Goal: Information Seeking & Learning: Learn about a topic

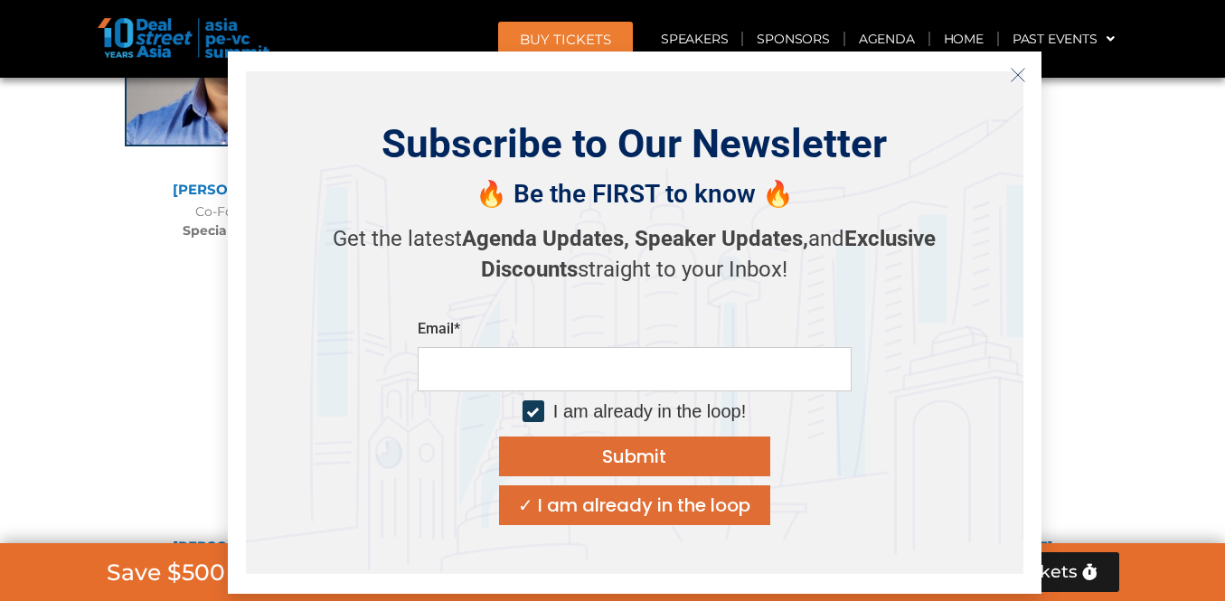
scroll to position [12443, 0]
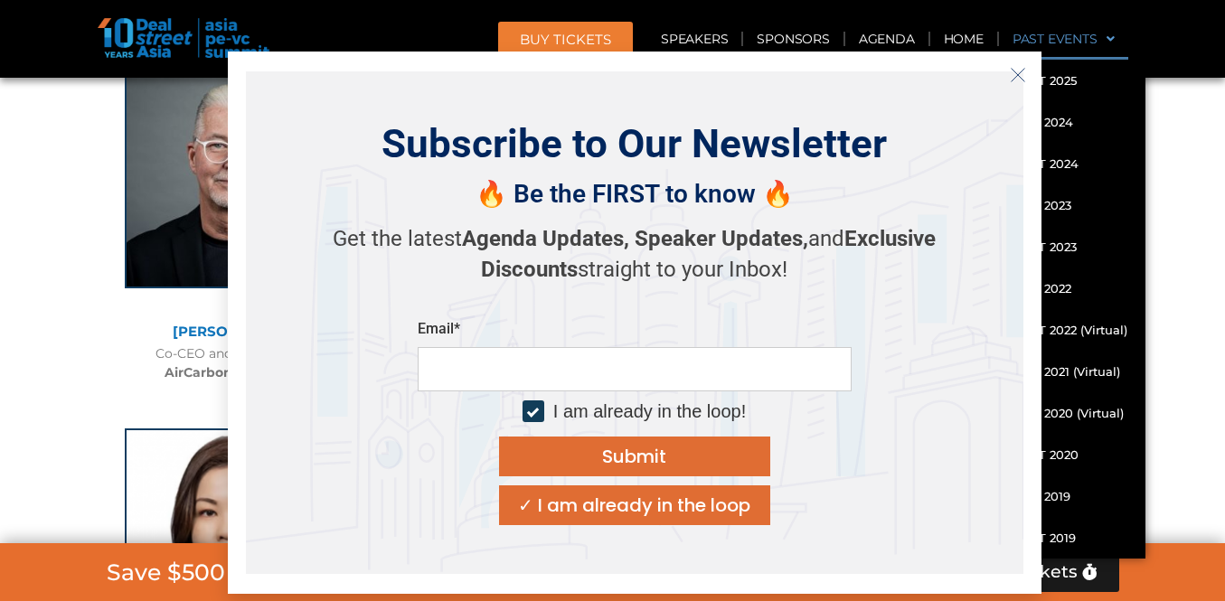
click at [1017, 61] on button "Close" at bounding box center [1018, 75] width 29 height 29
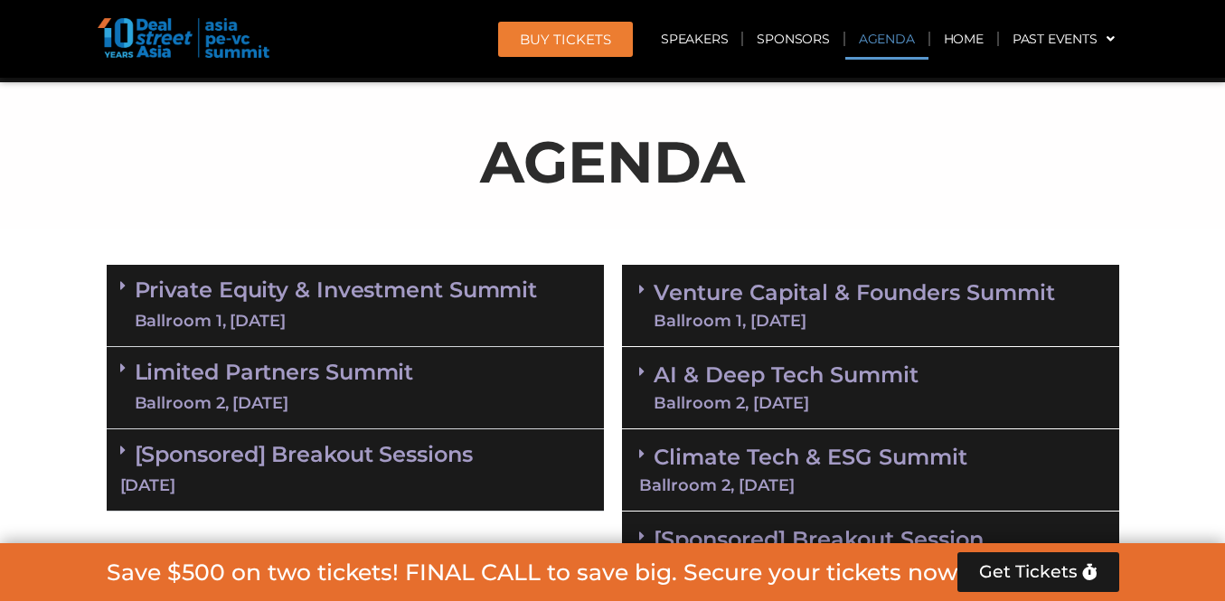
scroll to position [1041, 0]
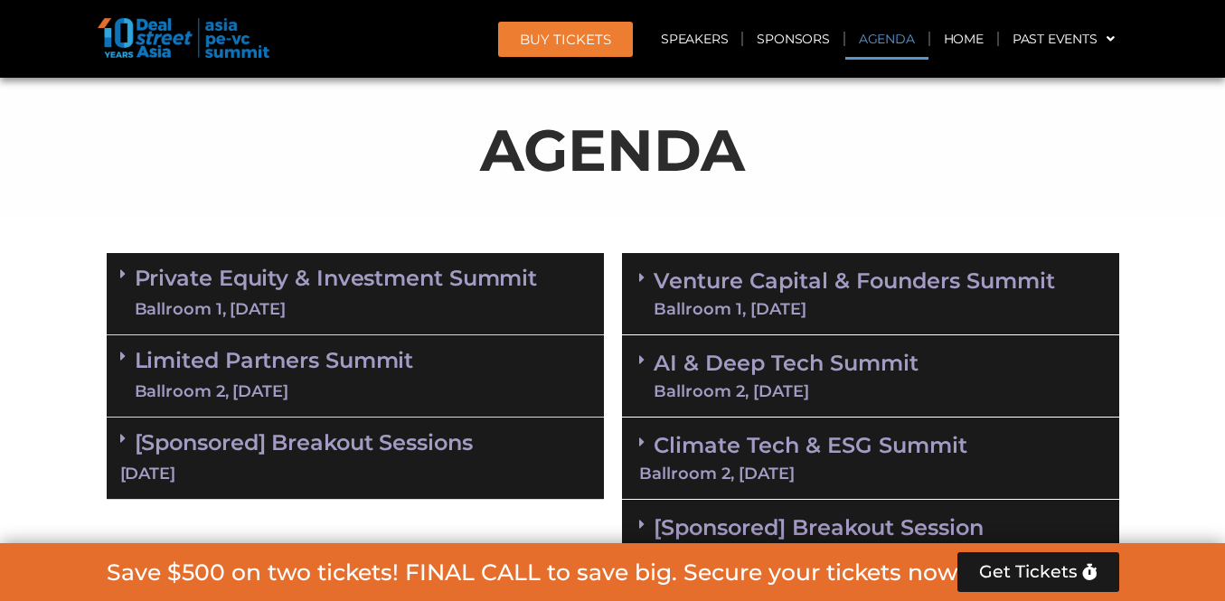
click at [369, 364] on link "Limited Partners [GEOGRAPHIC_DATA] 2, [DATE]" at bounding box center [274, 376] width 279 height 54
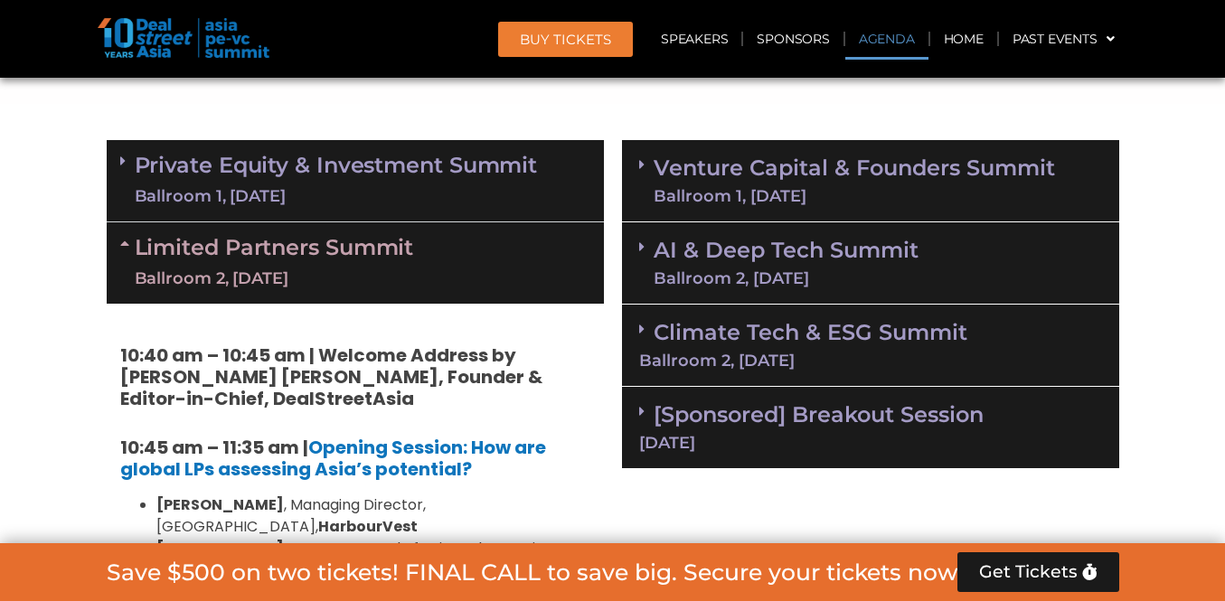
scroll to position [1155, 0]
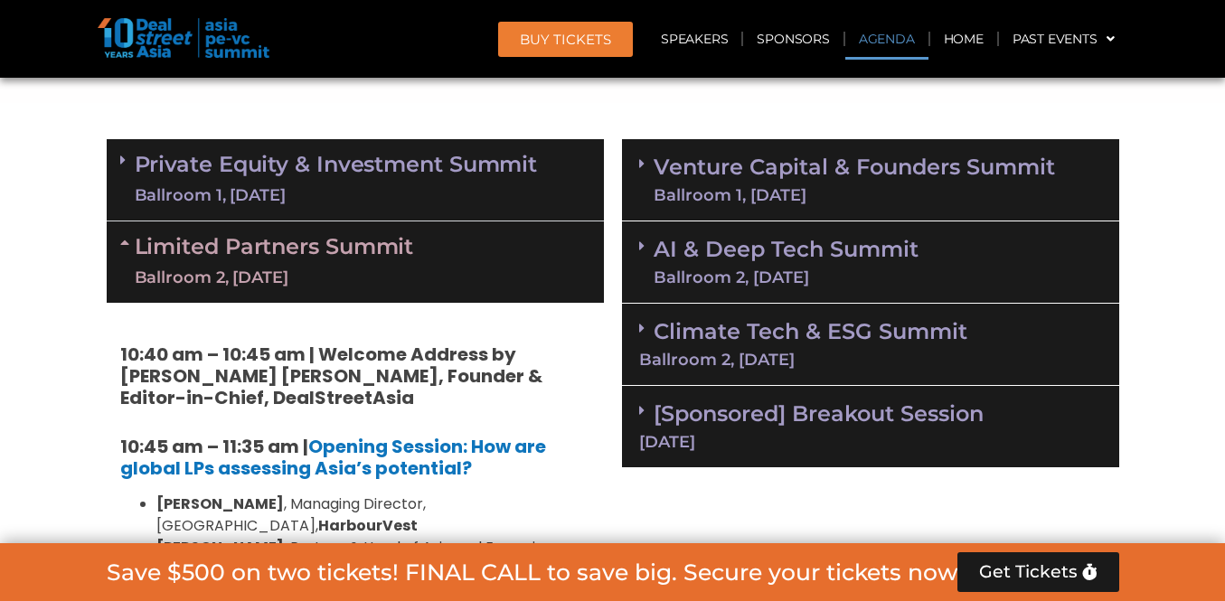
click at [335, 267] on div "Ballroom 2, [DATE]" at bounding box center [274, 278] width 279 height 23
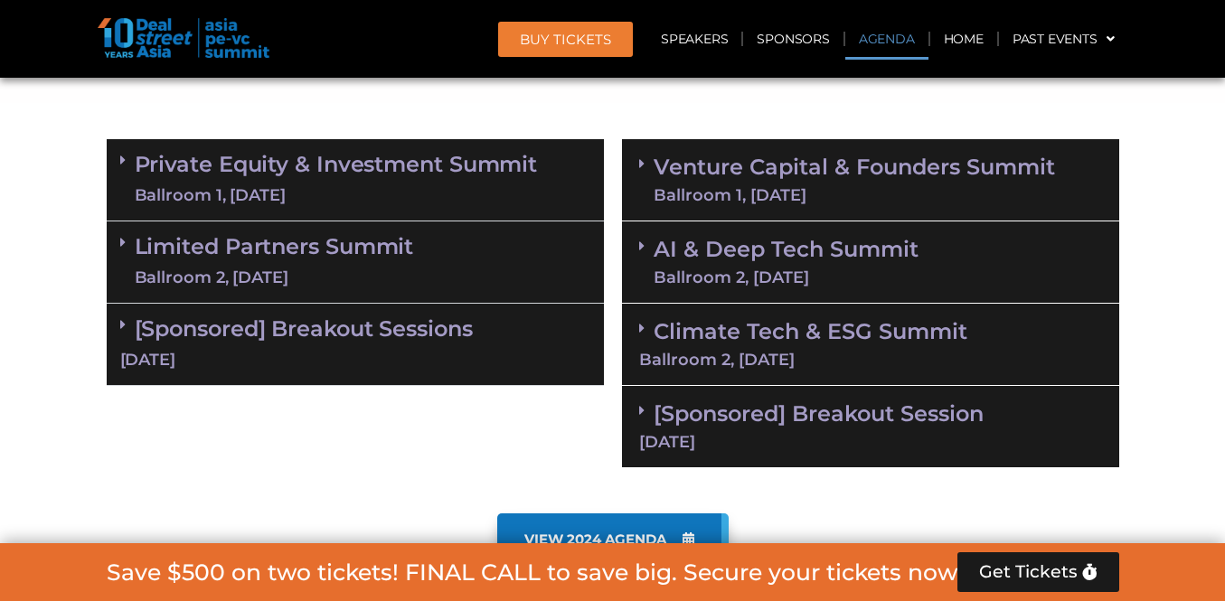
scroll to position [1202, 0]
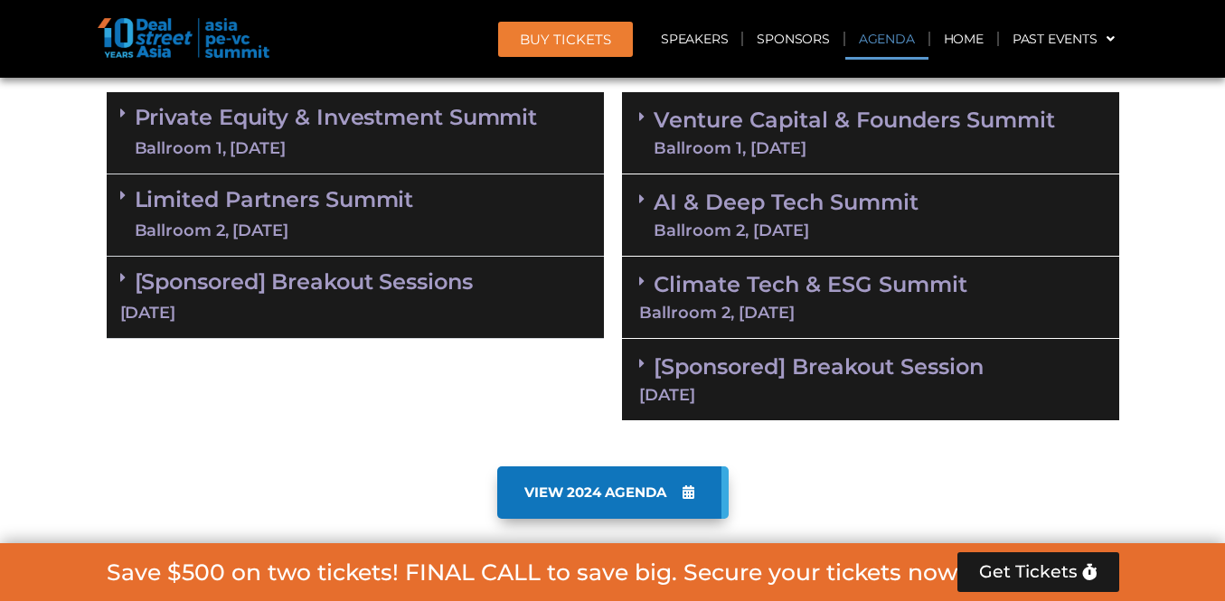
click at [363, 194] on link "Limited Partners [GEOGRAPHIC_DATA] 2, [DATE]" at bounding box center [274, 215] width 279 height 54
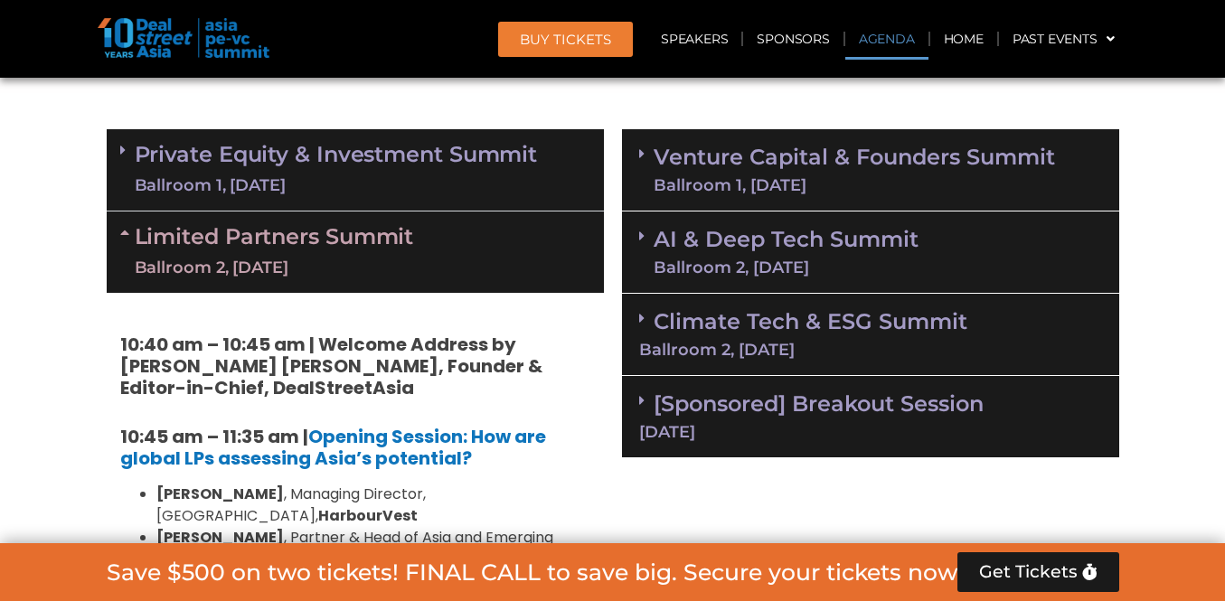
scroll to position [1161, 0]
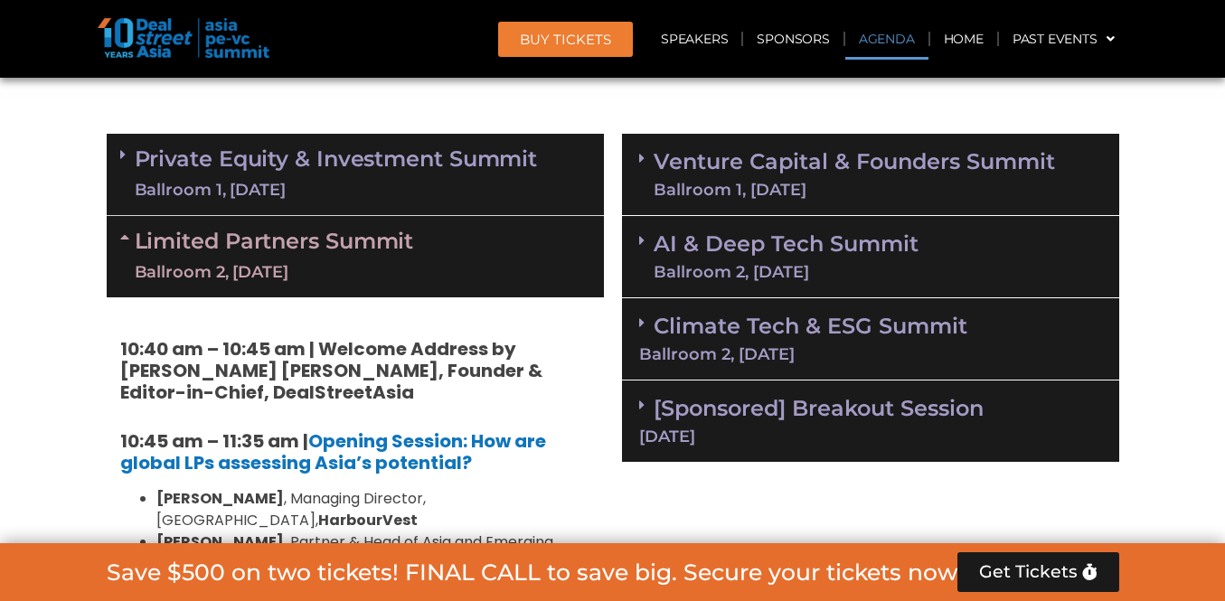
click at [344, 185] on div "Ballroom 1, [DATE]" at bounding box center [336, 190] width 403 height 23
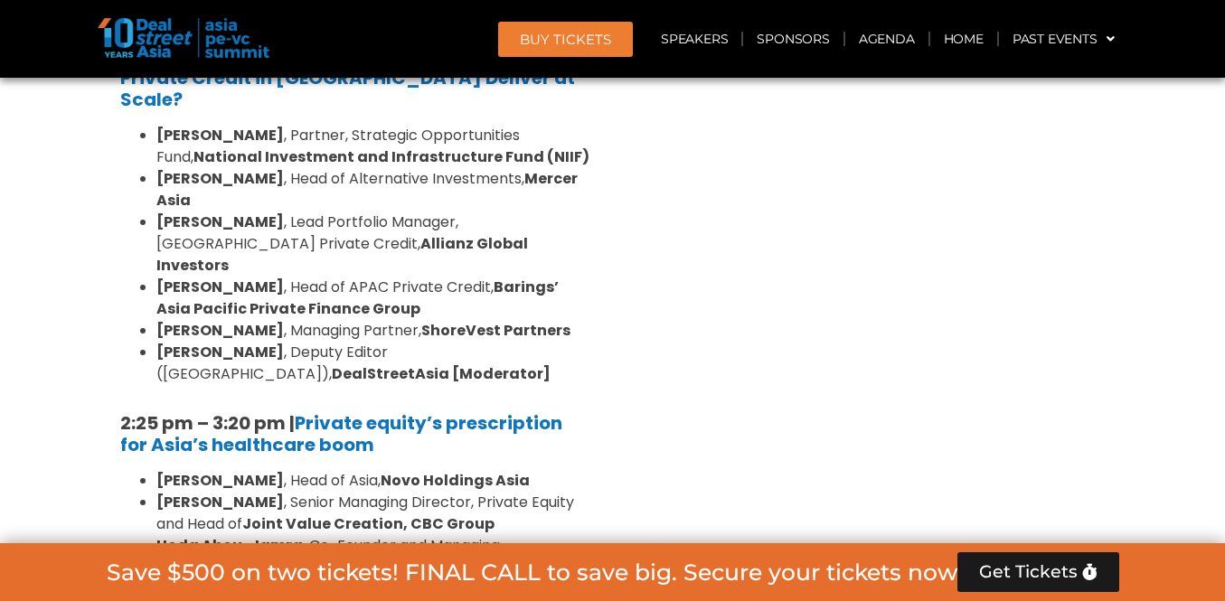
scroll to position [2647, 0]
drag, startPoint x: 601, startPoint y: 390, endPoint x: 130, endPoint y: 391, distance: 471.0
click at [130, 391] on div "8:00 am – 9:00 am | Registration & Networking Coffee [Sponsored by [PERSON_NAME…" at bounding box center [355, 199] width 497 height 2941
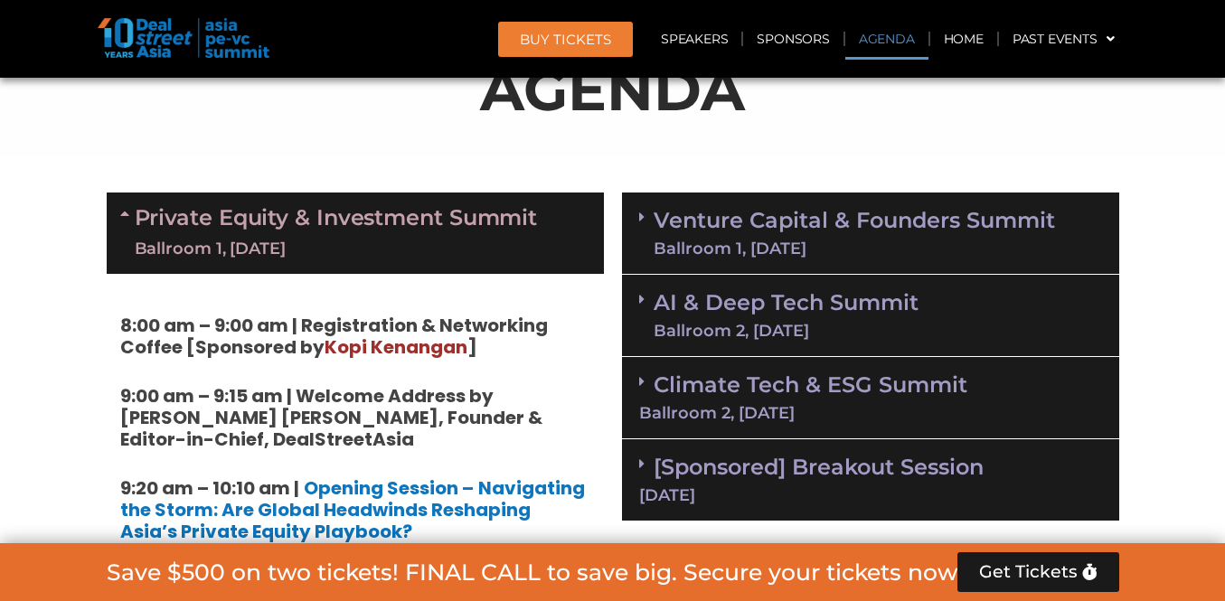
scroll to position [1129, 0]
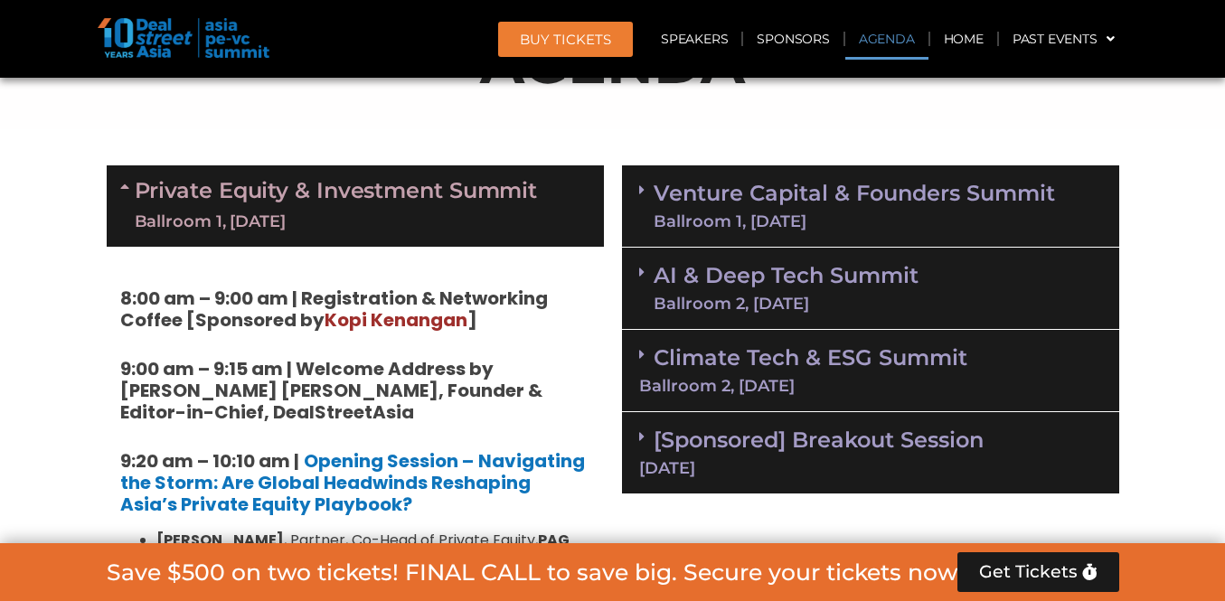
click at [825, 226] on div "Ballroom 1, [DATE]" at bounding box center [854, 221] width 401 height 16
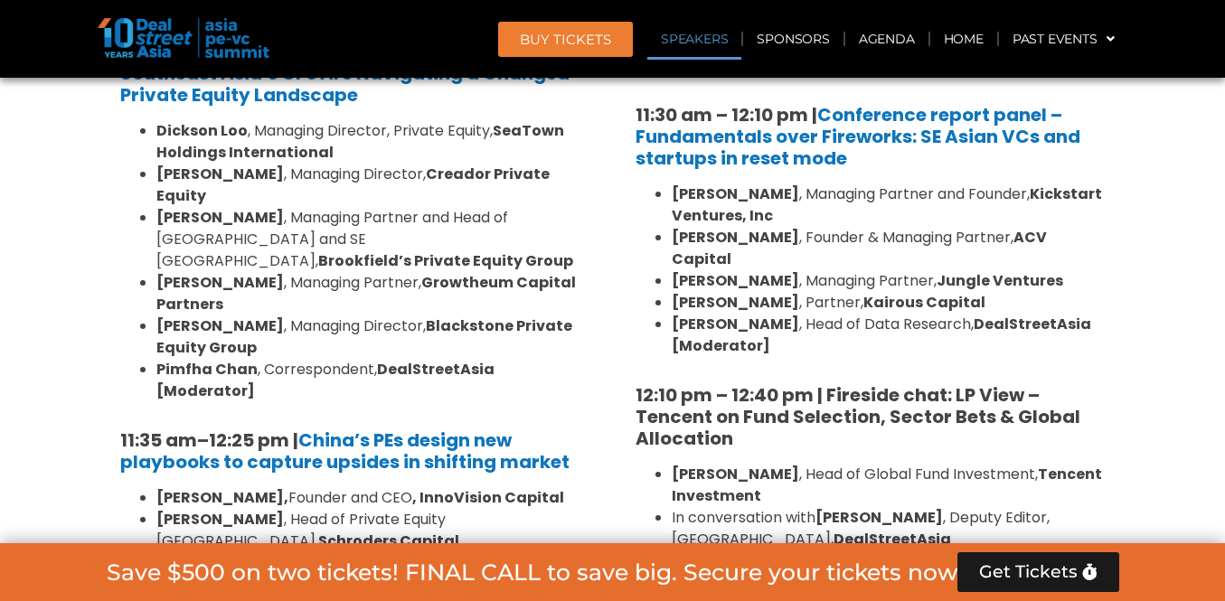
scroll to position [1957, 0]
